Goal: Information Seeking & Learning: Check status

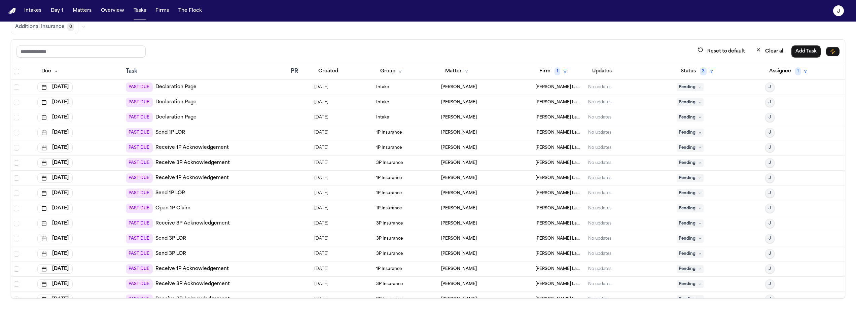
scroll to position [40, 0]
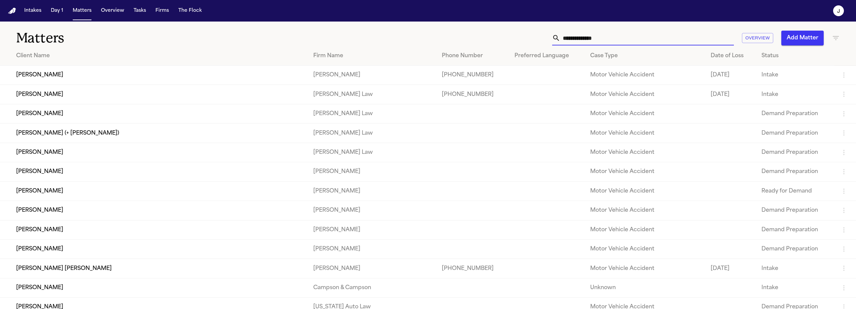
click at [565, 38] on input "text" at bounding box center [647, 38] width 174 height 15
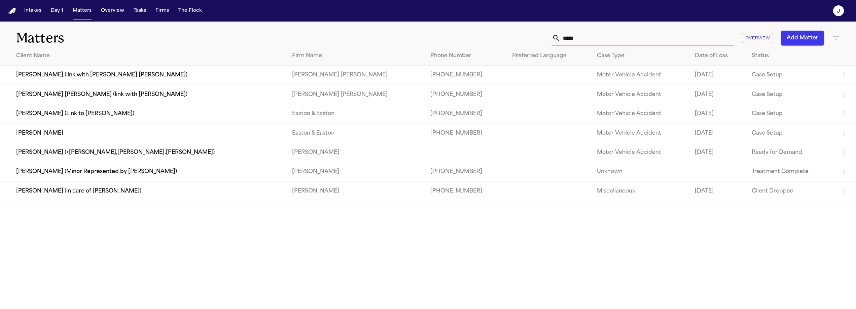
type input "*****"
click at [118, 77] on td "[PERSON_NAME] (link with [PERSON_NAME] [PERSON_NAME])" at bounding box center [143, 75] width 287 height 19
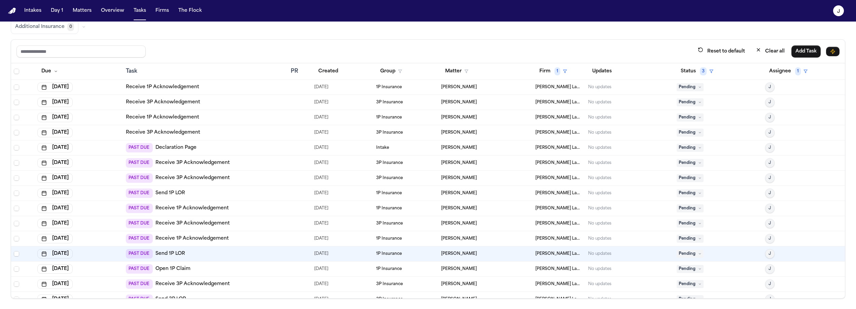
scroll to position [63, 0]
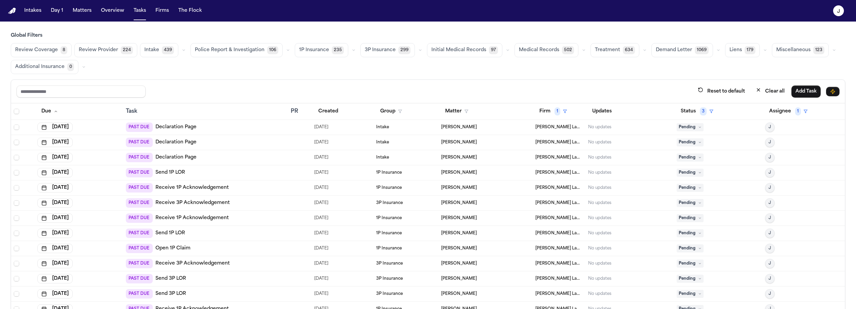
scroll to position [40, 0]
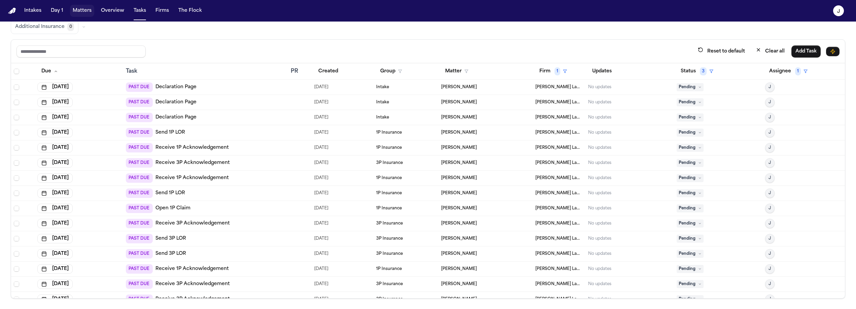
click at [84, 15] on button "Matters" at bounding box center [82, 11] width 24 height 12
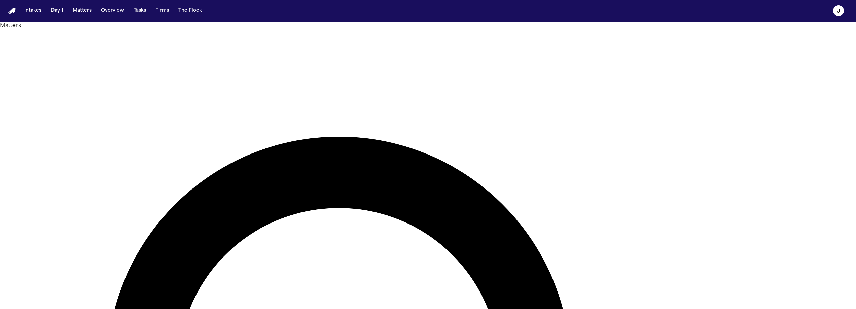
type input "*****"
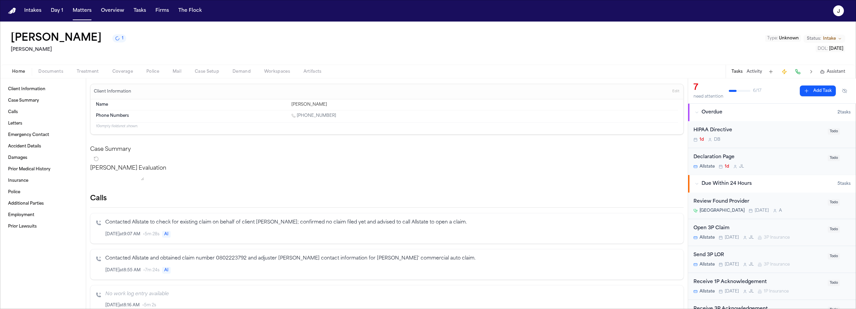
click at [129, 69] on span "Coverage" at bounding box center [122, 71] width 21 height 5
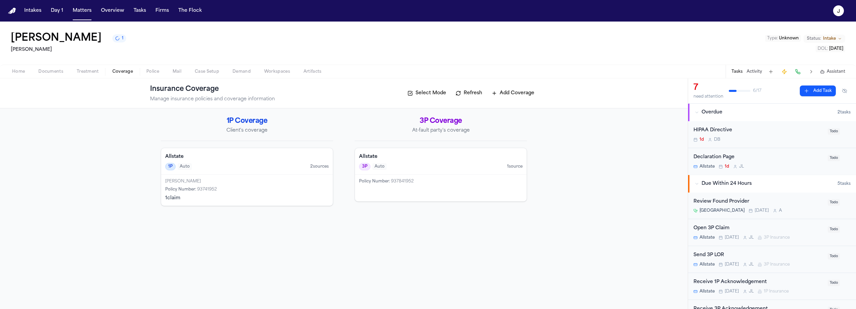
click at [414, 157] on h4 "Allstate" at bounding box center [440, 156] width 163 height 7
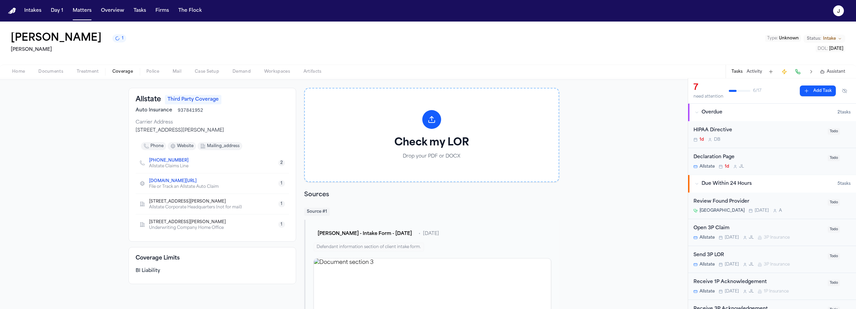
scroll to position [74, 0]
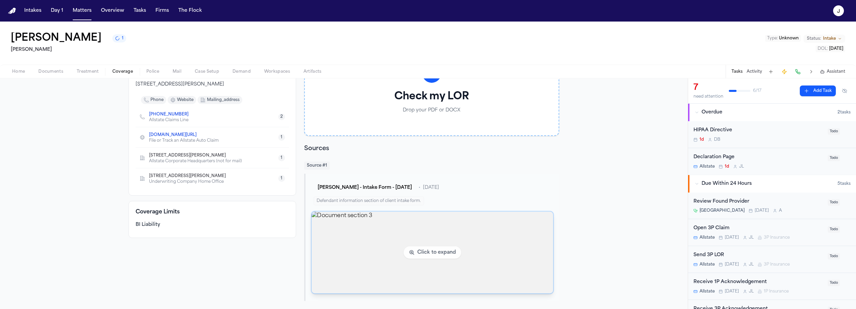
click at [334, 247] on img "View document section 3" at bounding box center [433, 253] width 242 height 82
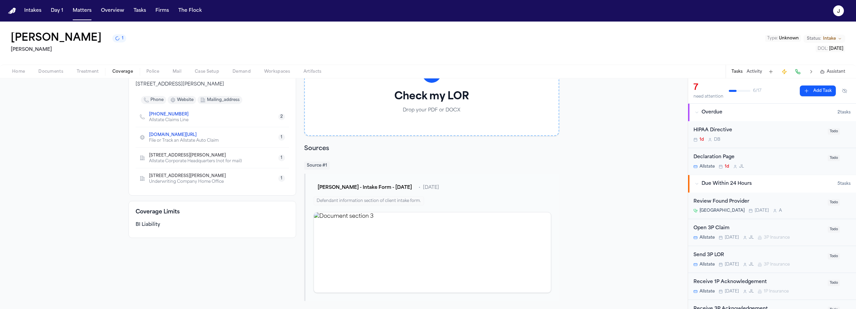
scroll to position [0, 0]
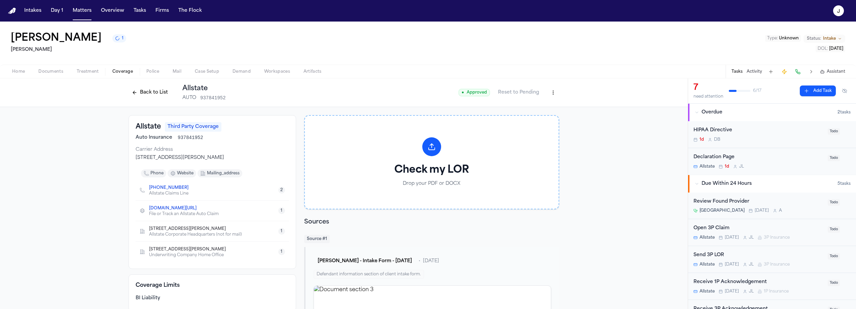
click at [15, 75] on span "button" at bounding box center [18, 75] width 21 height 1
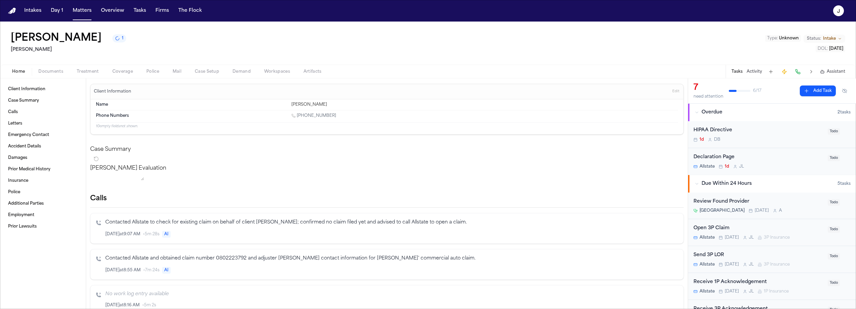
click at [127, 70] on span "Coverage" at bounding box center [122, 71] width 21 height 5
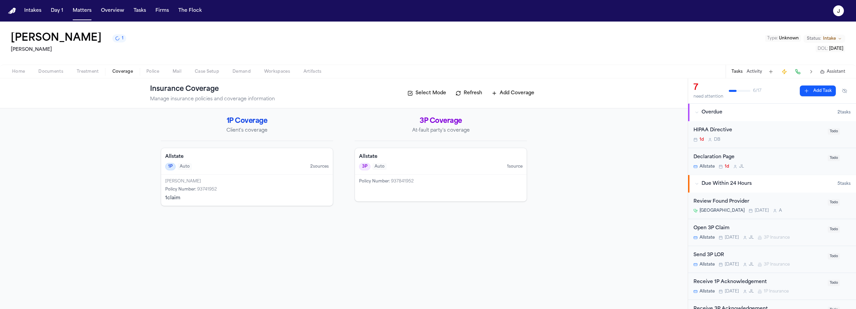
click at [228, 155] on h4 "Allstate" at bounding box center [246, 156] width 163 height 7
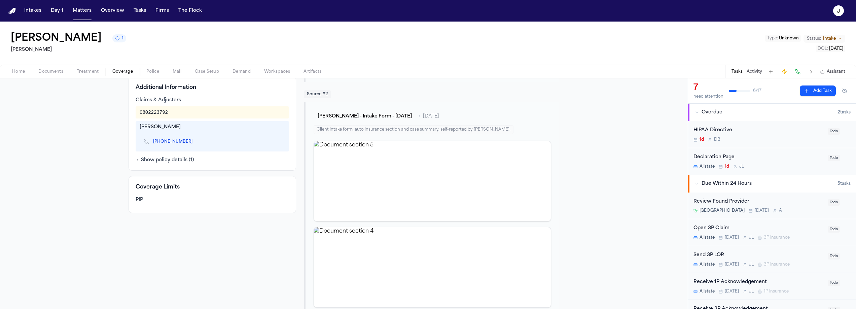
scroll to position [217, 0]
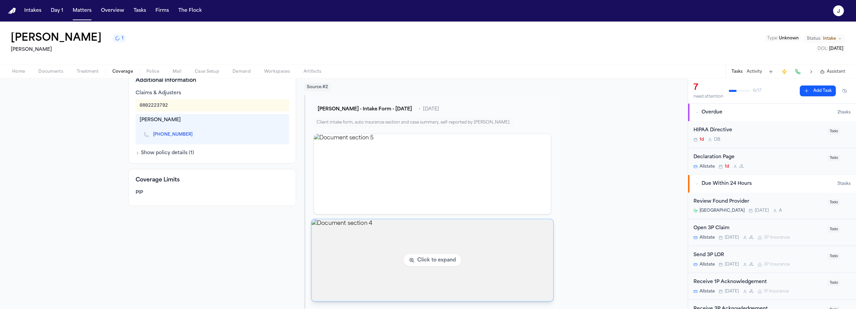
click at [324, 259] on img "View document section 4" at bounding box center [433, 260] width 242 height 82
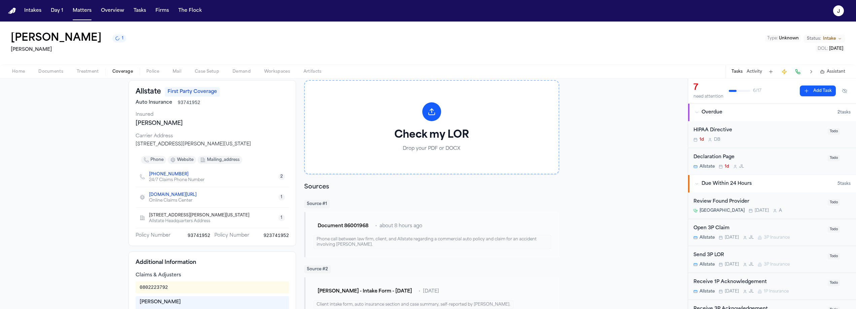
scroll to position [34, 0]
click at [129, 69] on span "Coverage" at bounding box center [122, 71] width 21 height 5
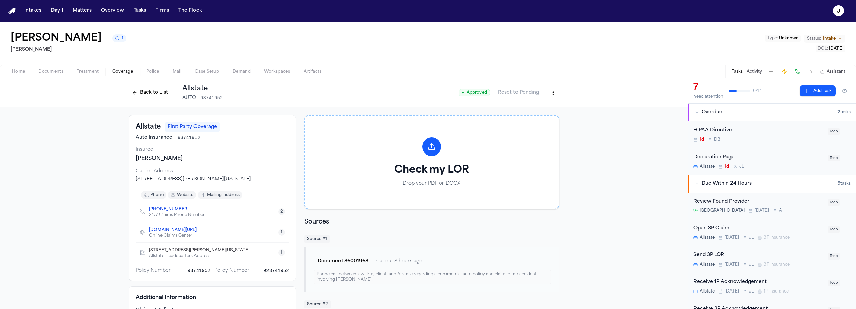
click at [134, 95] on button "Back to List" at bounding box center [150, 92] width 43 height 11
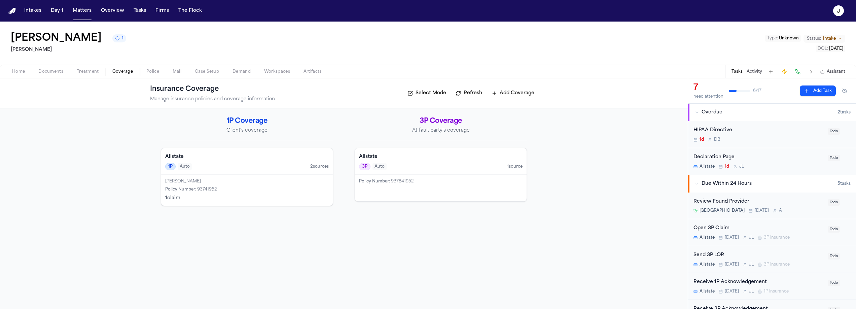
click at [451, 184] on div "Policy Number : 937841952" at bounding box center [441, 188] width 172 height 27
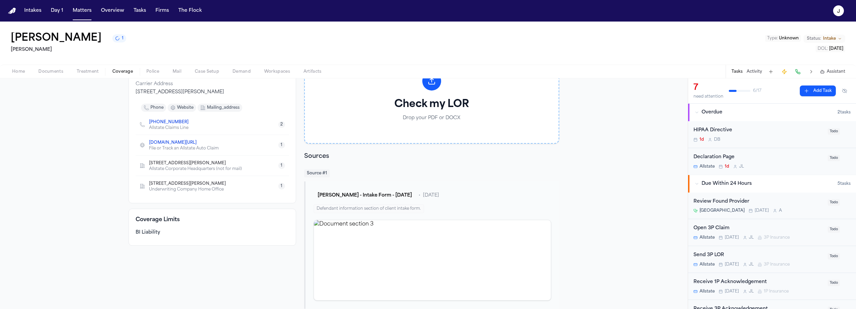
scroll to position [74, 0]
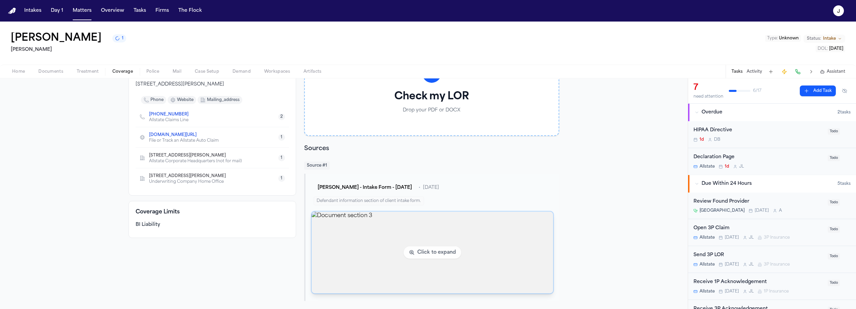
click at [338, 237] on img "View document section 3" at bounding box center [433, 253] width 242 height 82
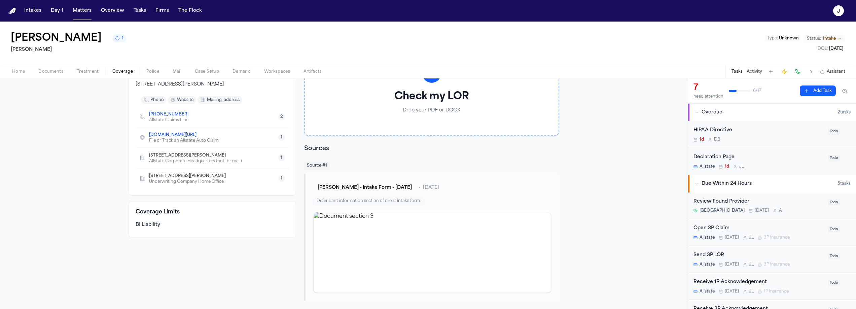
scroll to position [0, 0]
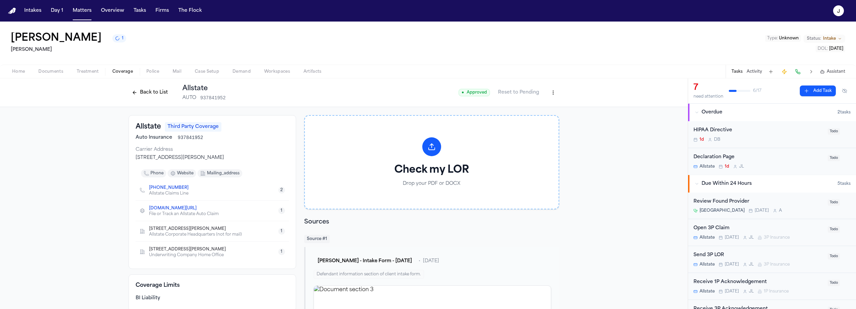
click at [22, 74] on span "Home" at bounding box center [18, 71] width 13 height 5
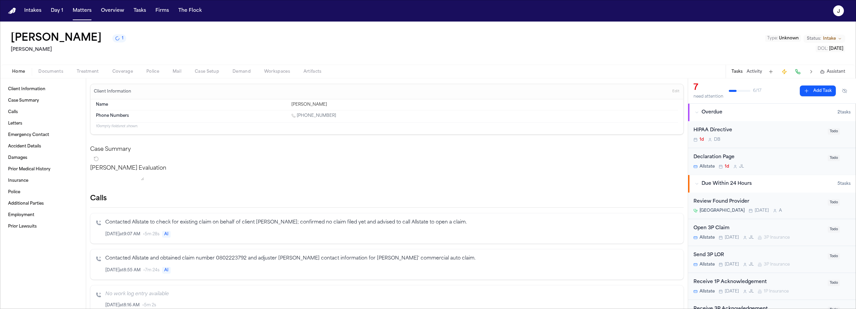
click at [45, 75] on span "button" at bounding box center [50, 75] width 33 height 1
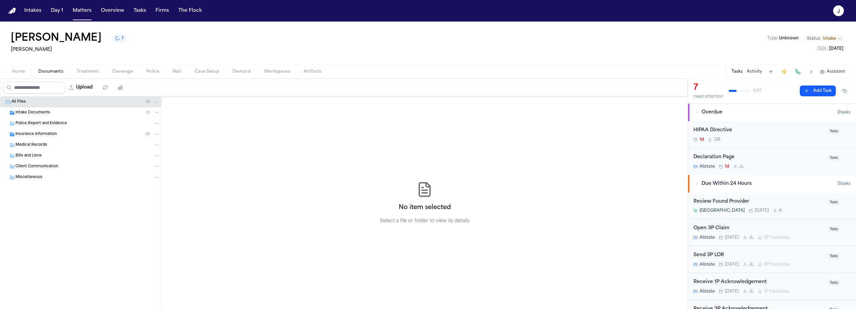
click at [46, 132] on span "Insurance Information" at bounding box center [35, 135] width 41 height 6
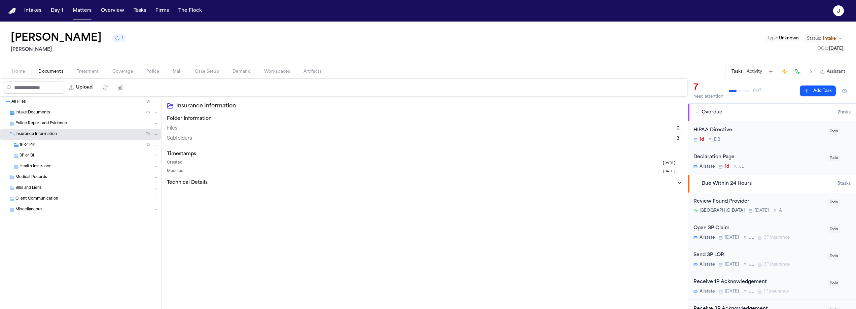
click at [45, 144] on div "1P or PIP ( 2 )" at bounding box center [90, 145] width 140 height 6
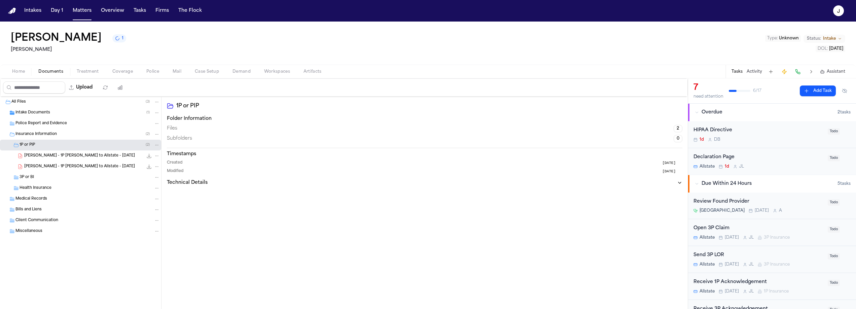
click at [45, 144] on div "1P or PIP ( 2 )" at bounding box center [90, 145] width 140 height 6
click at [37, 114] on span "Intake Documents" at bounding box center [32, 113] width 35 height 6
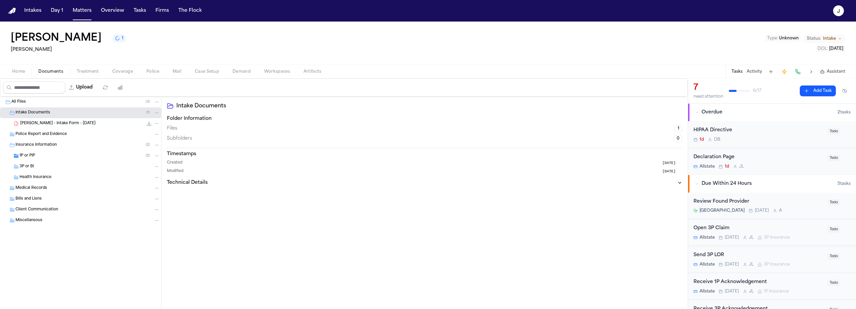
click at [44, 127] on div "B. Knowles - Intake Form - 8.9.25 598.8 KB • PDF" at bounding box center [80, 123] width 161 height 11
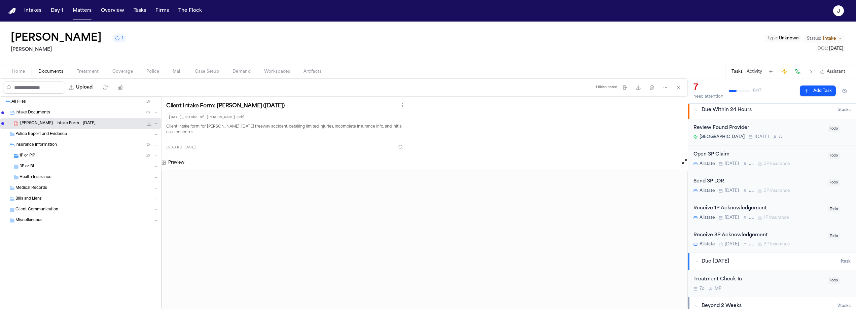
scroll to position [93, 0]
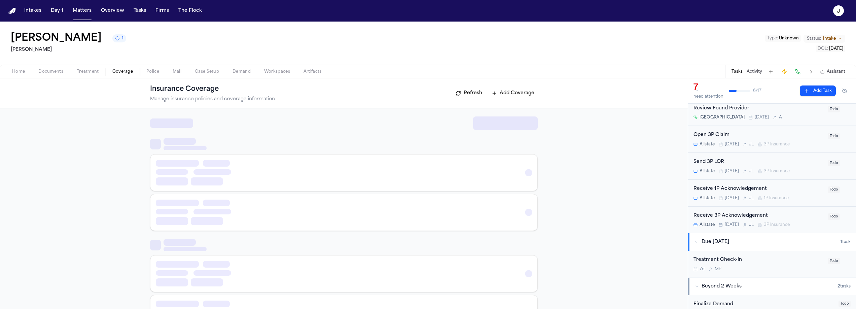
click at [124, 73] on span "Coverage" at bounding box center [122, 71] width 21 height 5
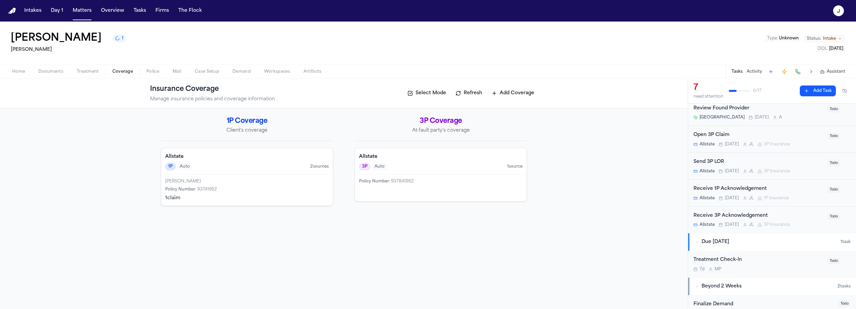
click at [435, 175] on div "Policy Number : 937841952" at bounding box center [441, 188] width 172 height 27
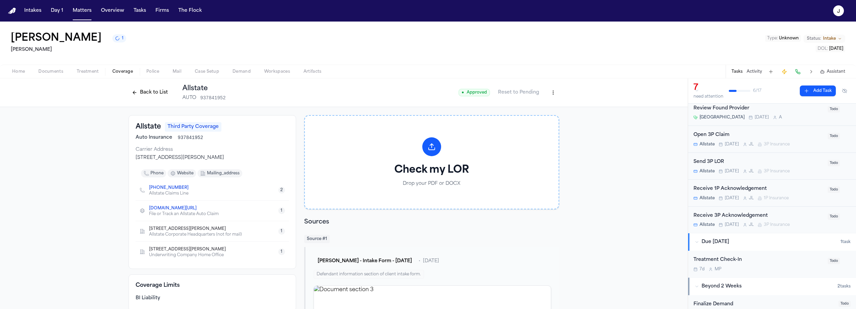
click at [797, 72] on button at bounding box center [797, 71] width 9 height 9
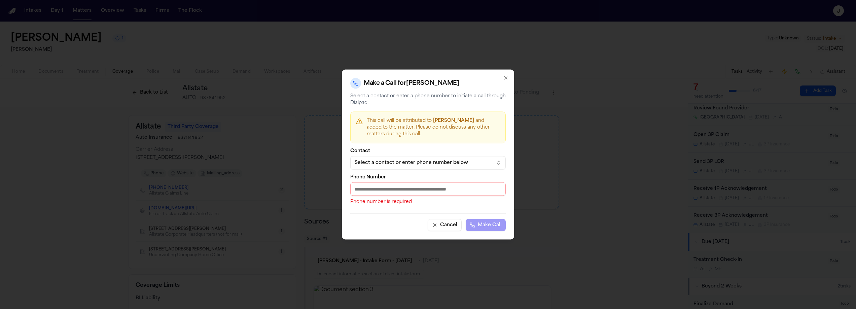
click at [388, 162] on div "Select a contact or enter phone number below" at bounding box center [423, 162] width 136 height 7
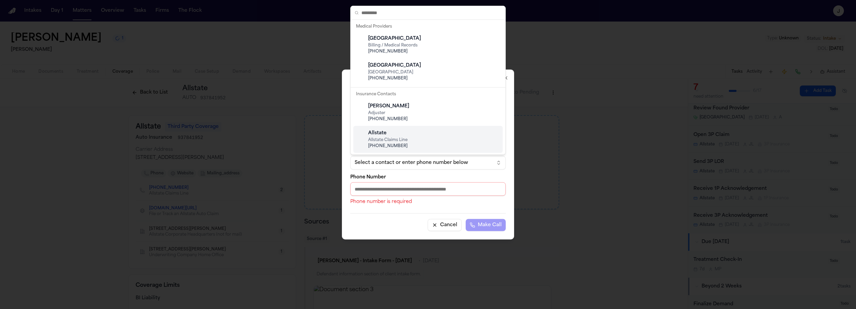
click at [393, 133] on div "Allstate" at bounding box center [433, 133] width 131 height 7
type input "**********"
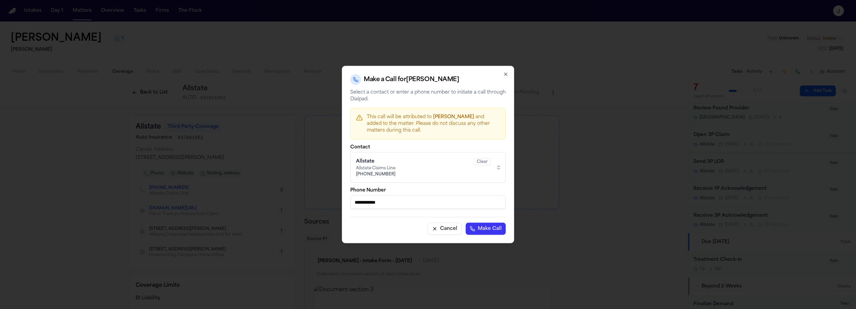
click at [486, 225] on button "Make Call" at bounding box center [486, 229] width 40 height 12
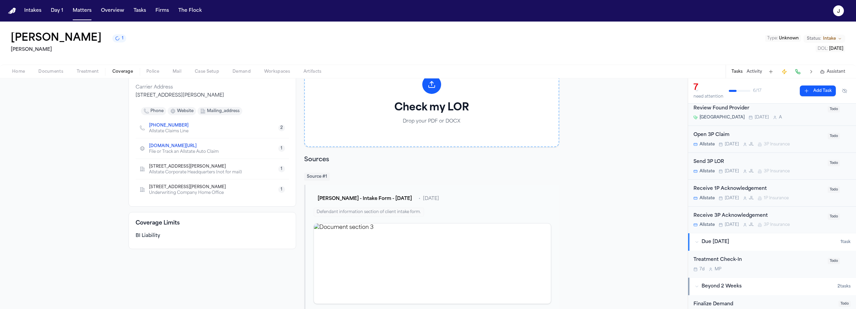
scroll to position [64, 0]
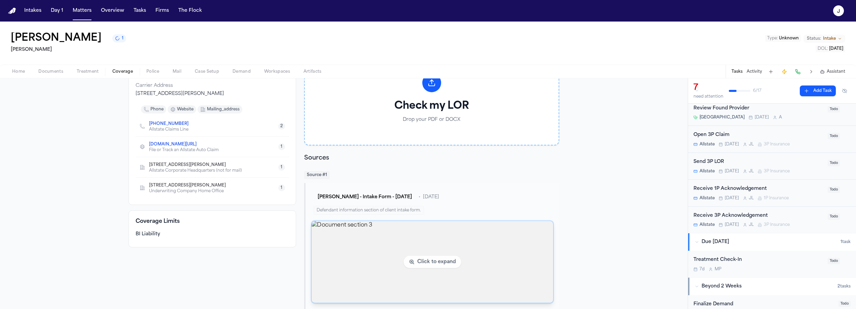
click at [352, 256] on img "View document section 3" at bounding box center [433, 262] width 242 height 82
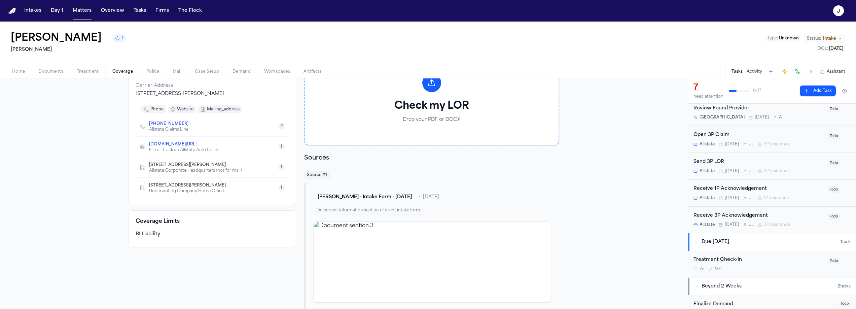
click at [25, 73] on span "Home" at bounding box center [18, 71] width 13 height 5
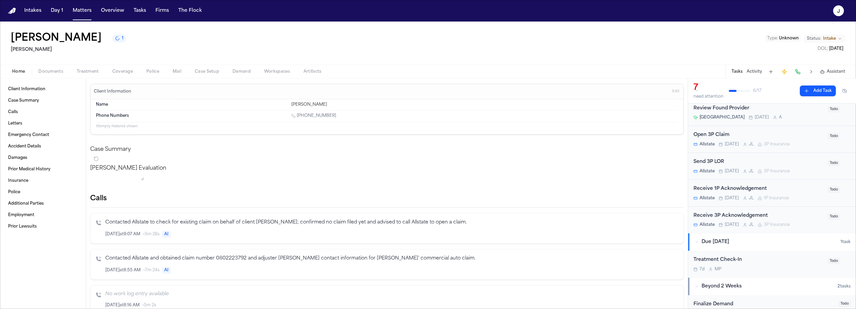
click at [55, 75] on span "button" at bounding box center [50, 75] width 33 height 1
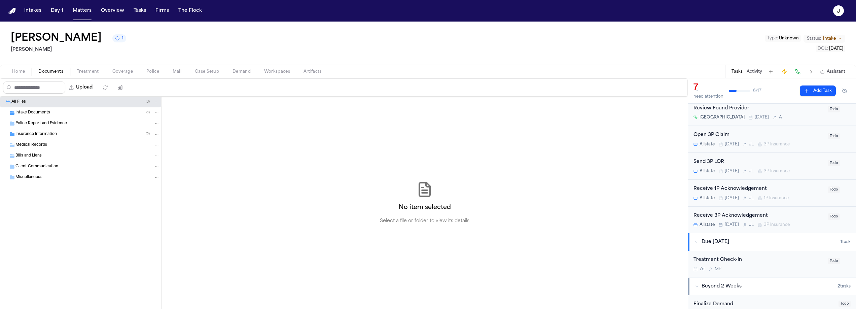
click at [46, 112] on span "Intake Documents" at bounding box center [32, 113] width 35 height 6
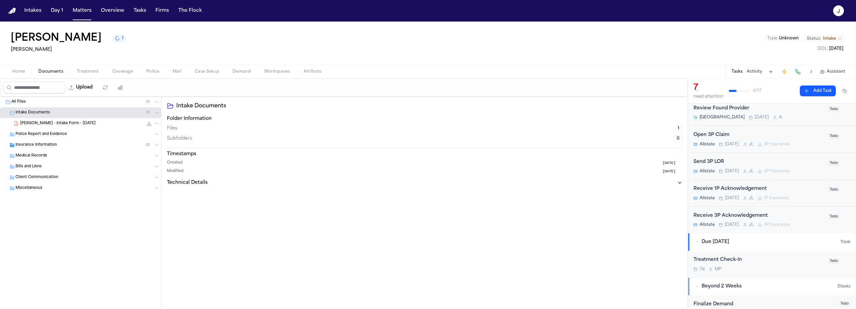
click at [41, 144] on span "Insurance Information" at bounding box center [35, 145] width 41 height 6
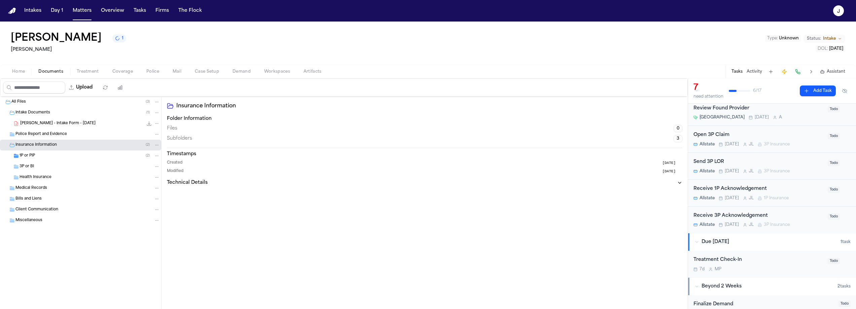
click at [44, 157] on div "1P or PIP ( 2 )" at bounding box center [90, 156] width 140 height 6
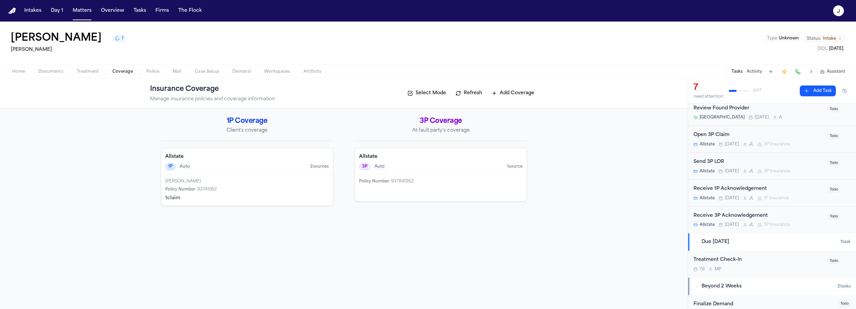
click at [119, 69] on span "Coverage" at bounding box center [122, 71] width 21 height 5
click at [235, 170] on div "1P Auto 2 source s" at bounding box center [246, 166] width 163 height 7
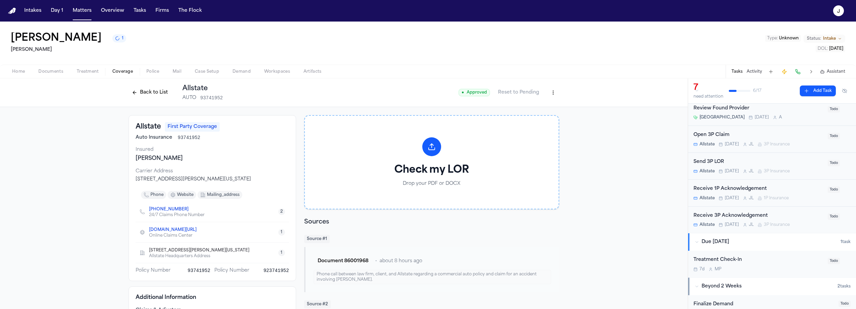
click at [144, 95] on button "Back to List" at bounding box center [150, 92] width 43 height 11
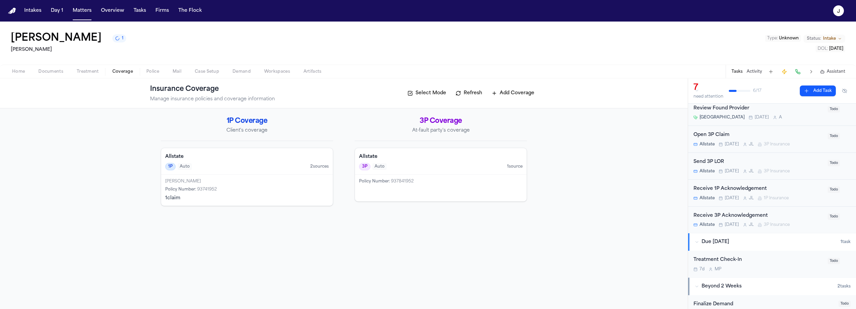
click at [444, 168] on div "3P Auto 1 source" at bounding box center [440, 166] width 163 height 7
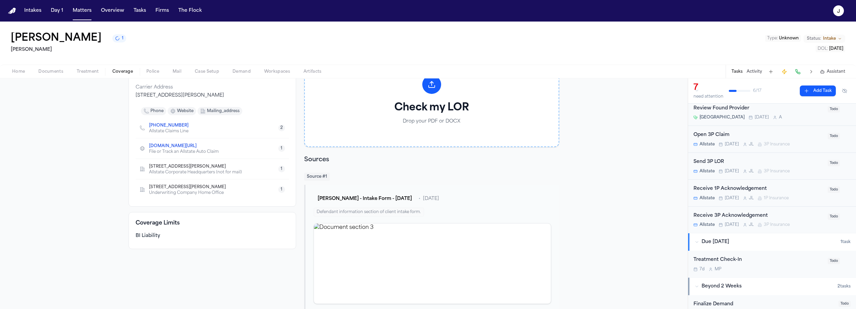
scroll to position [63, 0]
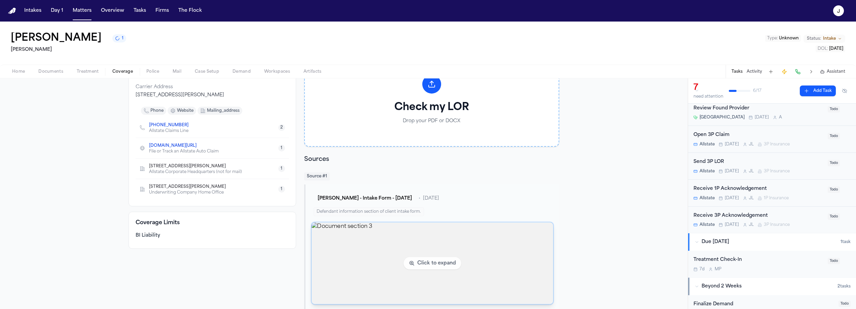
click at [372, 256] on img "View document section 3" at bounding box center [433, 263] width 242 height 82
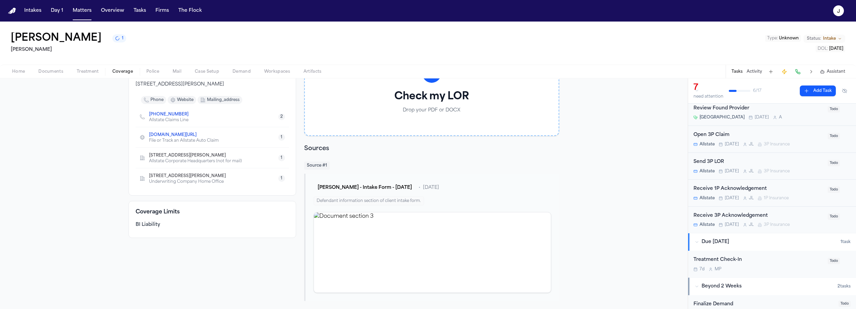
scroll to position [0, 0]
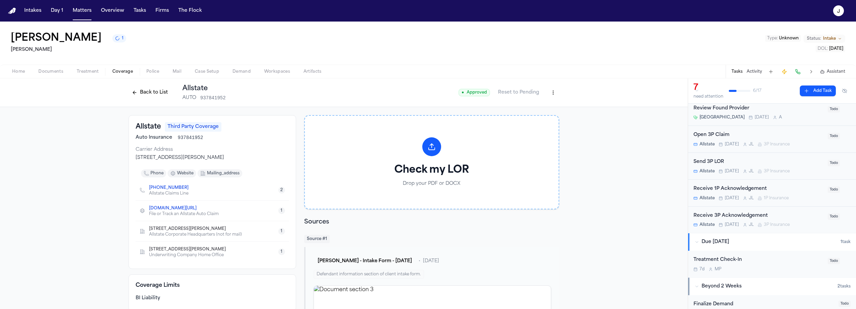
click at [61, 76] on div "Home Documents Treatment Coverage Police Mail Case Setup Demand Workspaces Arti…" at bounding box center [428, 71] width 856 height 13
click at [56, 70] on span "Documents" at bounding box center [50, 71] width 25 height 5
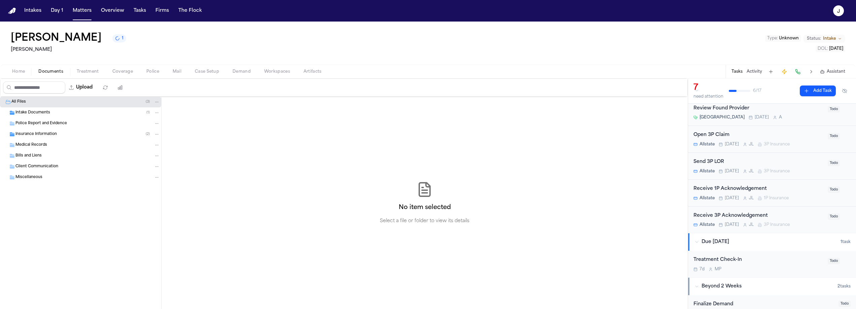
click at [39, 113] on span "Intake Documents" at bounding box center [32, 113] width 35 height 6
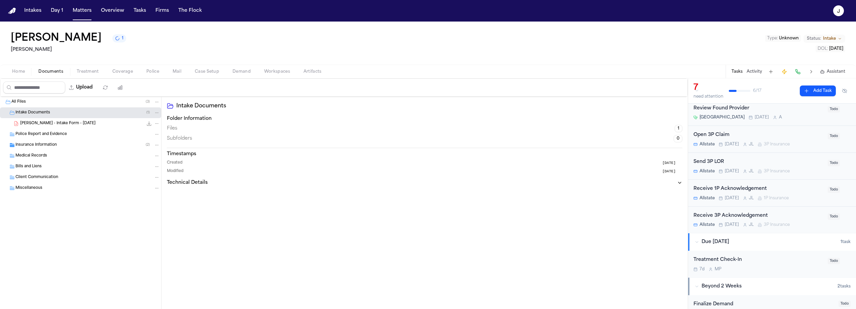
click at [27, 77] on div "Home Documents Treatment Coverage Police Mail Case Setup Demand Workspaces Arti…" at bounding box center [428, 71] width 856 height 13
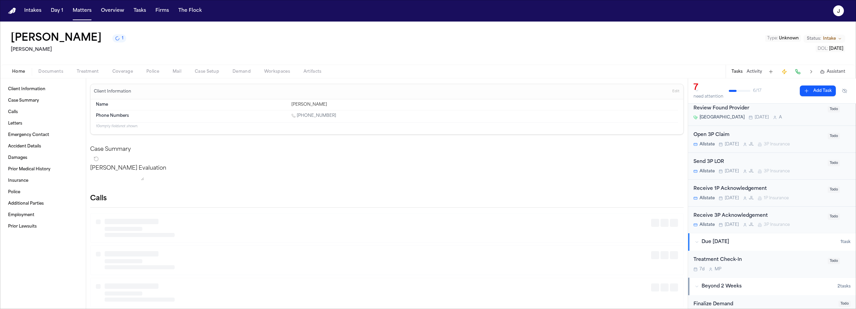
click at [19, 72] on span "Home" at bounding box center [18, 71] width 13 height 5
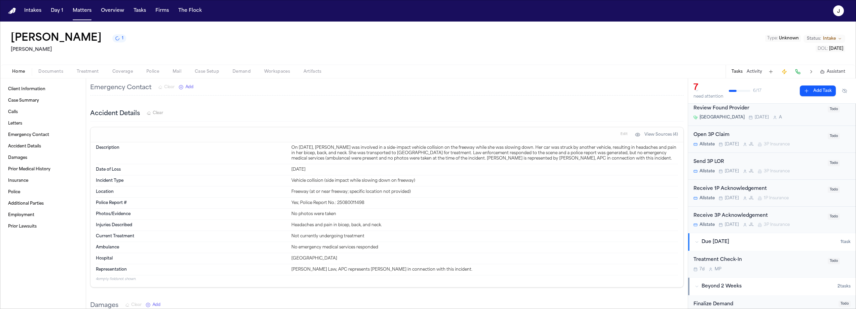
scroll to position [340, 0]
click at [28, 92] on span "Client Information" at bounding box center [26, 88] width 37 height 5
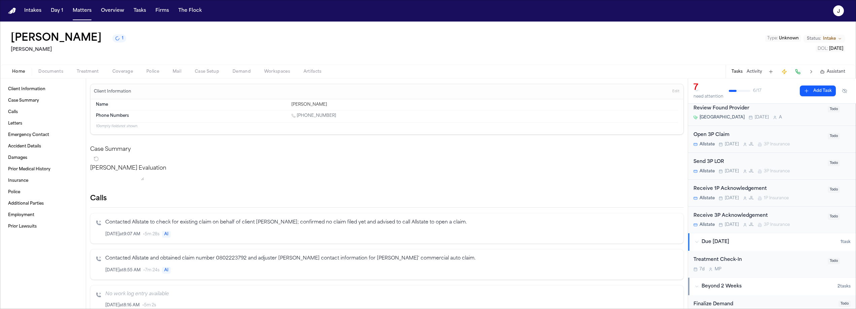
click at [55, 77] on div "Home Documents Treatment Coverage Police Mail Case Setup Demand Workspaces Arti…" at bounding box center [428, 71] width 856 height 13
click at [55, 73] on span "Documents" at bounding box center [50, 71] width 25 height 5
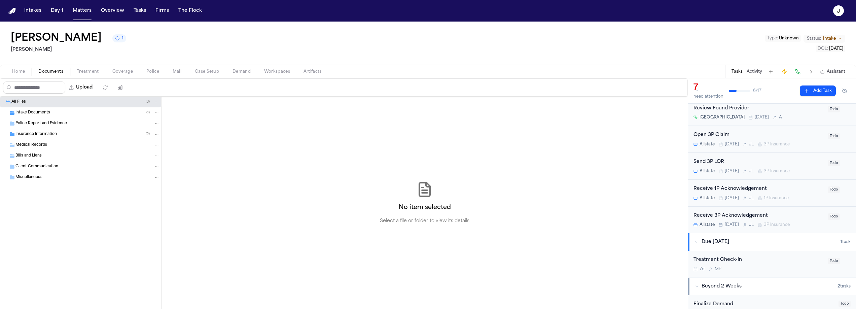
click at [43, 116] on div "Intake Documents ( 1 )" at bounding box center [80, 112] width 161 height 11
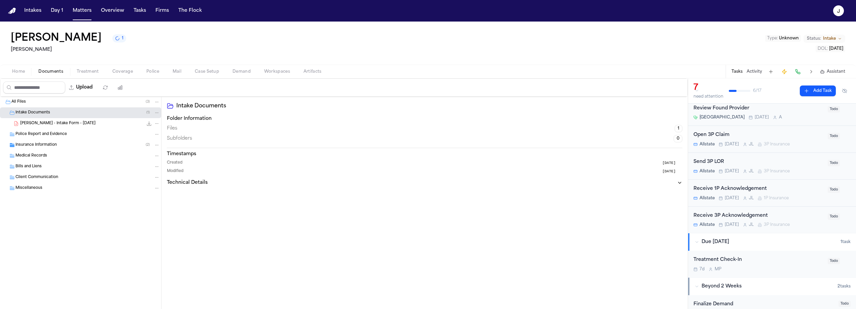
click at [44, 131] on div "Police Report and Evidence" at bounding box center [80, 134] width 161 height 11
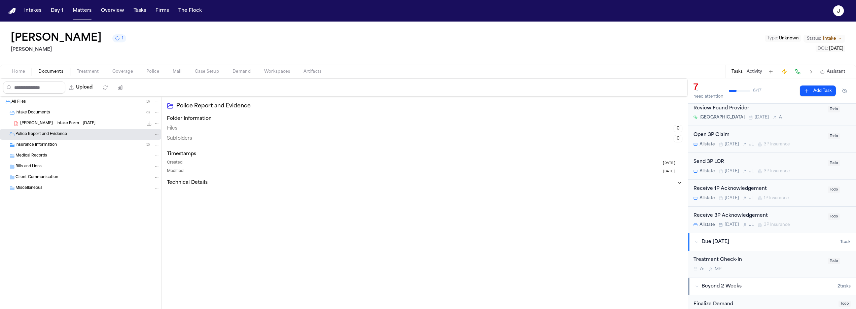
click at [45, 127] on div "B. Knowles - Intake Form - 8.9.25 598.8 KB • PDF" at bounding box center [80, 123] width 161 height 11
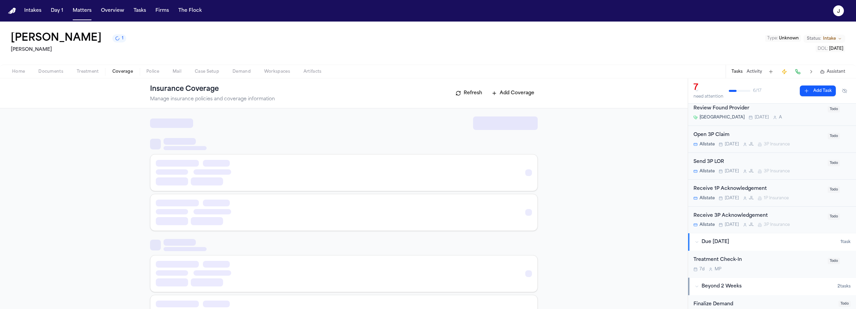
click at [126, 70] on span "Coverage" at bounding box center [122, 71] width 21 height 5
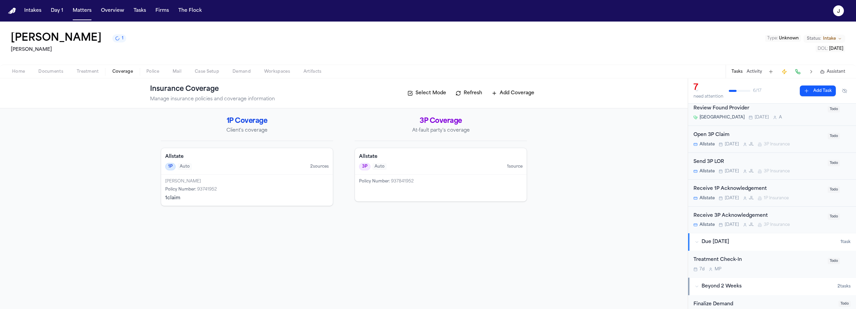
click at [216, 167] on div "1P Auto 2 source s" at bounding box center [246, 166] width 163 height 7
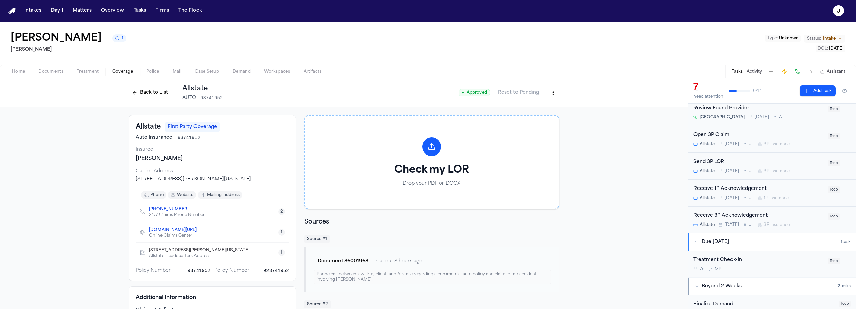
click at [152, 94] on button "Back to List" at bounding box center [150, 92] width 43 height 11
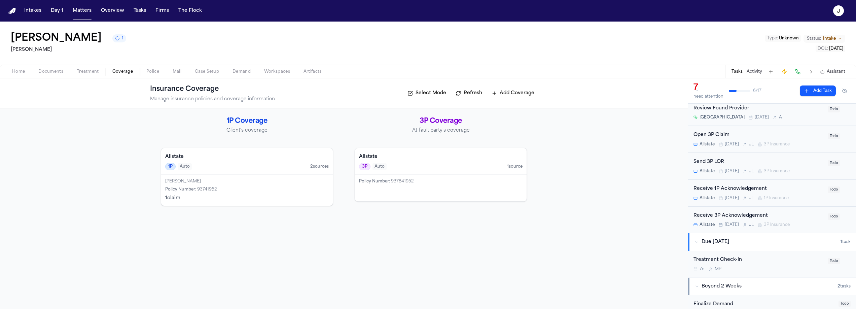
click at [241, 170] on div "1P Auto 2 source s" at bounding box center [246, 166] width 163 height 7
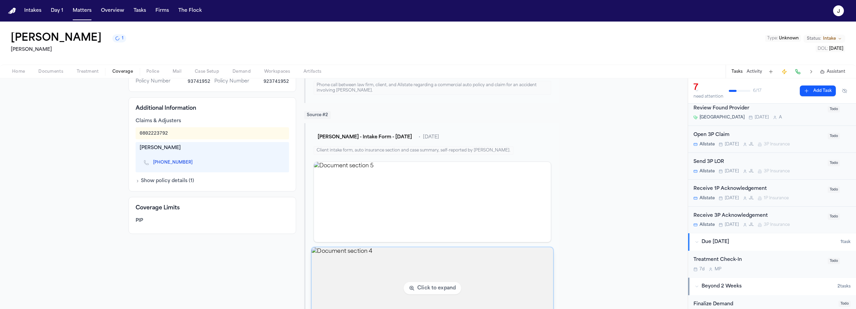
scroll to position [225, 0]
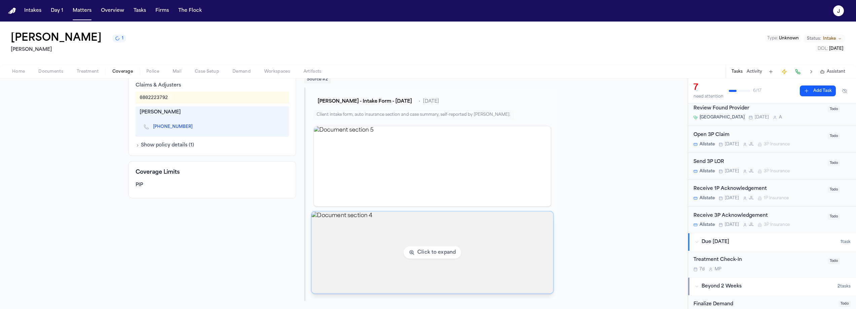
click at [356, 255] on img "View document section 4" at bounding box center [433, 253] width 242 height 82
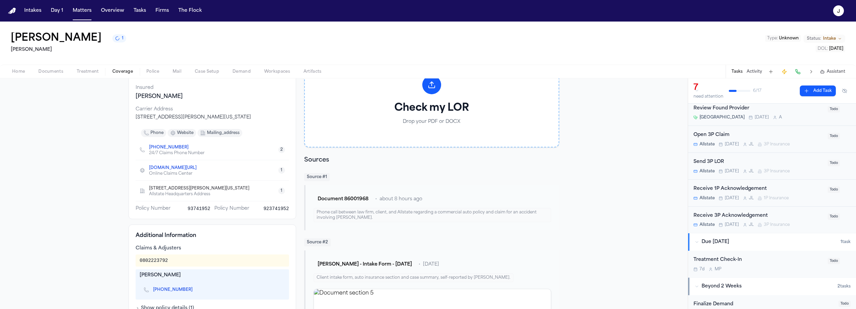
scroll to position [50, 0]
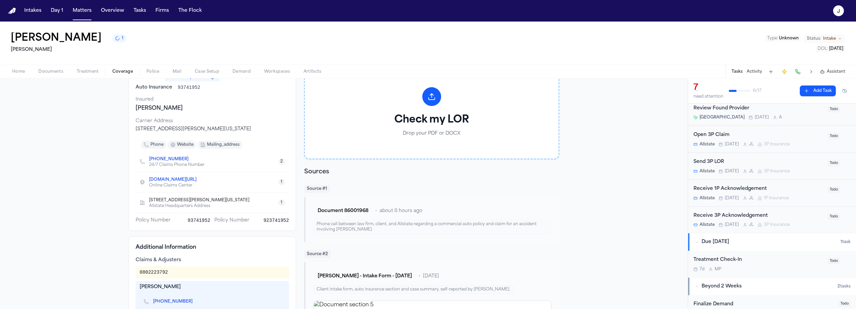
click at [27, 73] on button "Home" at bounding box center [18, 72] width 26 height 8
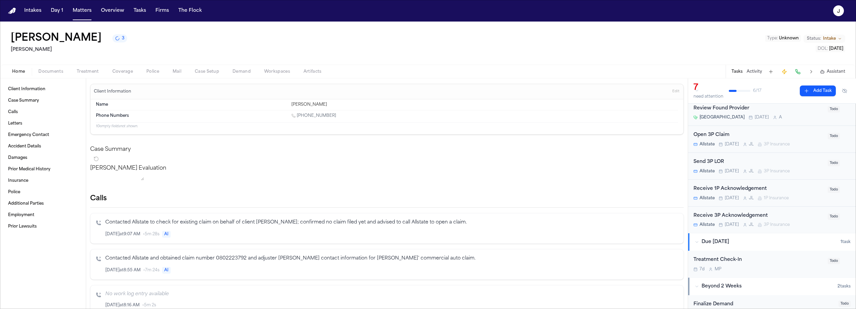
click at [126, 75] on span "button" at bounding box center [122, 75] width 29 height 1
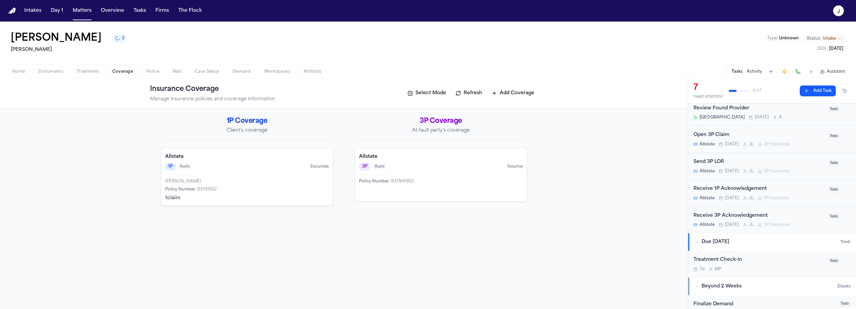
click at [62, 72] on span "Documents" at bounding box center [50, 71] width 25 height 5
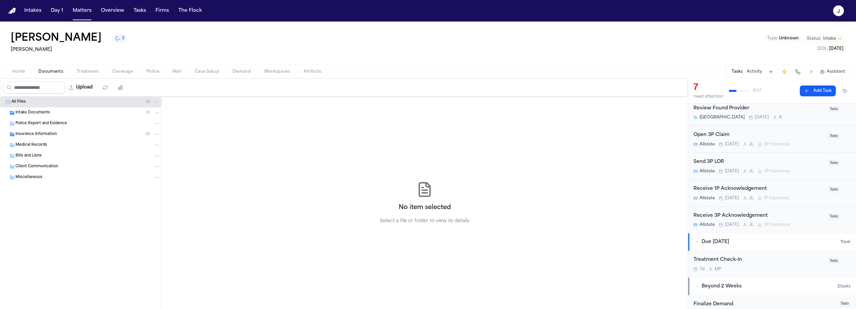
click at [59, 135] on div "Insurance Information ( 2 )" at bounding box center [87, 134] width 144 height 6
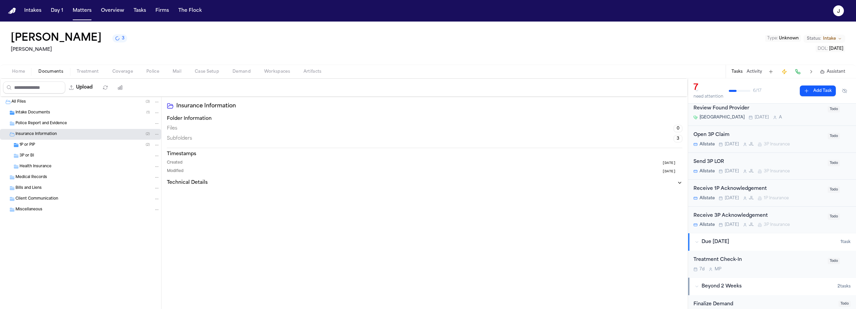
click at [58, 142] on div "1P or PIP ( 2 )" at bounding box center [80, 145] width 161 height 11
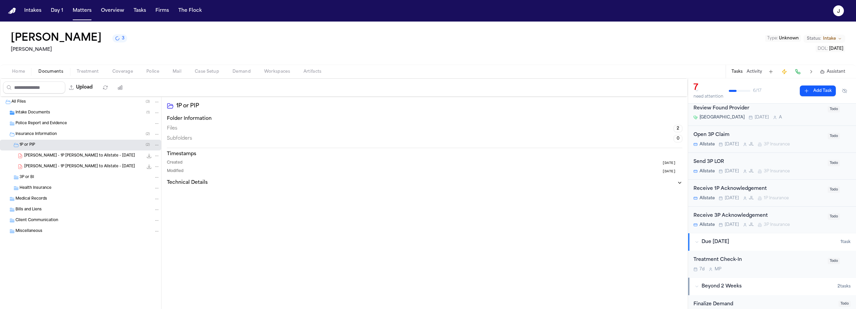
click at [70, 155] on span "B. Knowles - 1P LOR to Allstate - 8.11.25" at bounding box center [79, 156] width 111 height 6
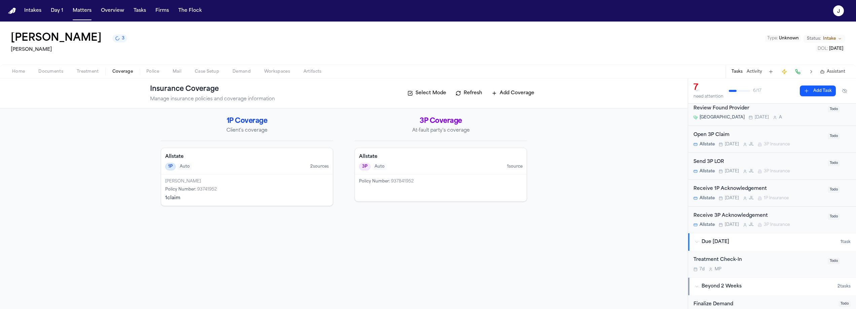
click at [119, 69] on span "Coverage" at bounding box center [122, 71] width 21 height 5
click at [256, 170] on div "1P Auto 2 source s" at bounding box center [246, 166] width 163 height 7
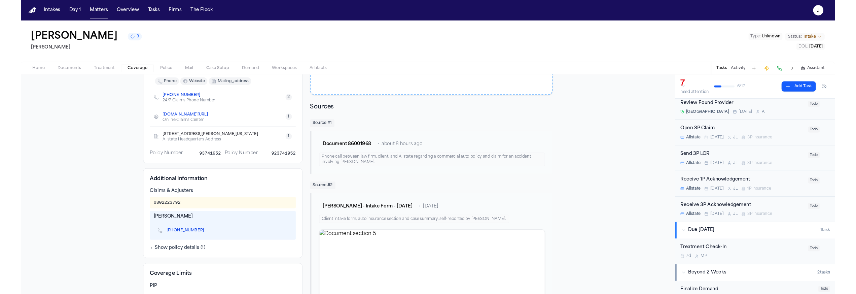
scroll to position [110, 0]
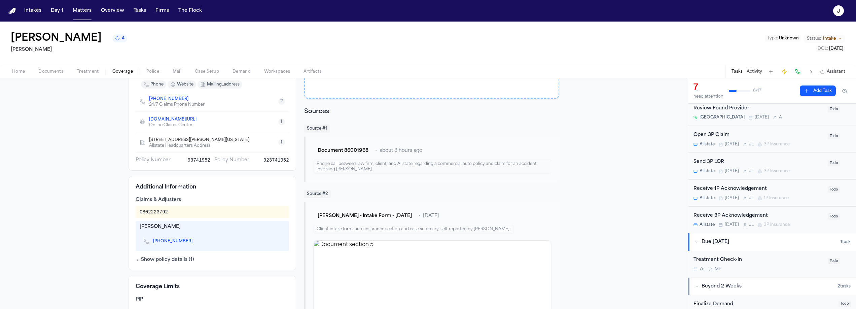
click at [61, 71] on span "Documents" at bounding box center [50, 71] width 25 height 5
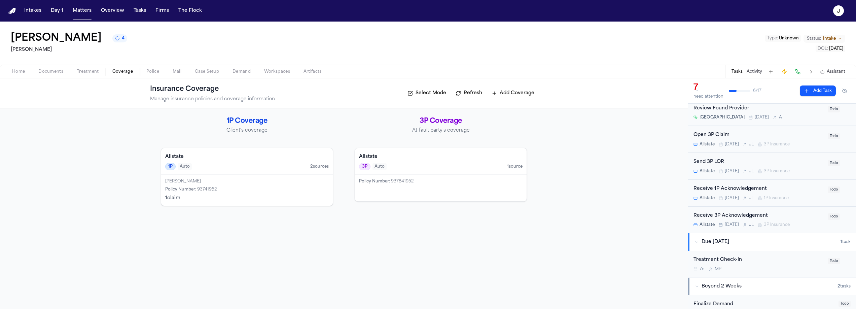
click at [121, 72] on span "Coverage" at bounding box center [122, 71] width 21 height 5
click at [128, 73] on span "Coverage" at bounding box center [122, 71] width 21 height 5
click at [22, 71] on span "Home" at bounding box center [18, 71] width 13 height 5
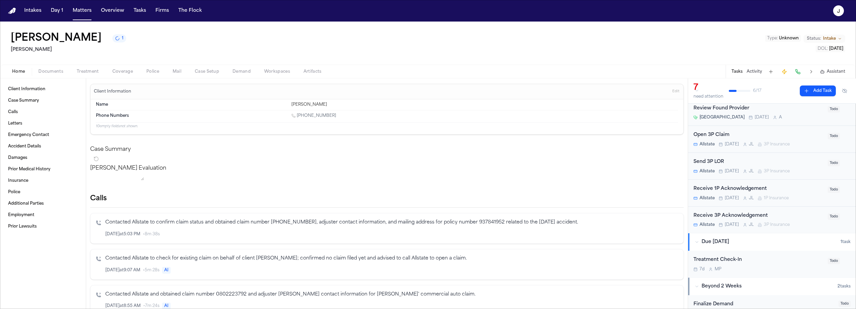
click at [121, 77] on div "Home Documents Treatment Coverage Police Mail Case Setup Demand Workspaces Arti…" at bounding box center [428, 71] width 856 height 13
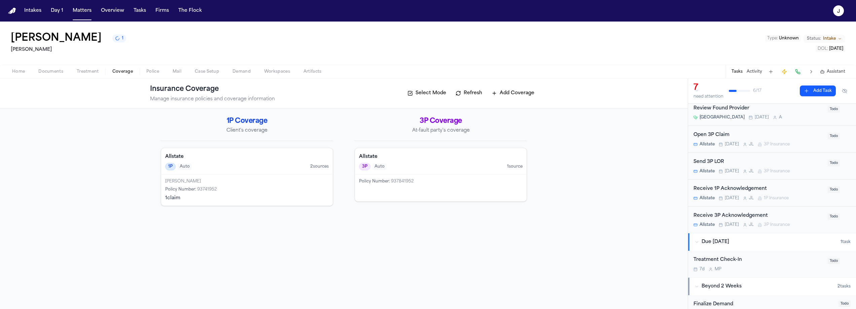
click at [121, 75] on span "button" at bounding box center [122, 75] width 29 height 1
